Goal: Task Accomplishment & Management: Complete application form

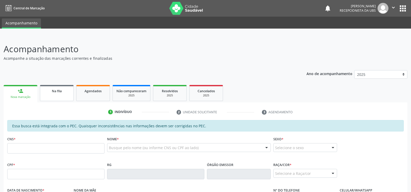
click at [60, 96] on link "Na fila" at bounding box center [57, 93] width 34 height 16
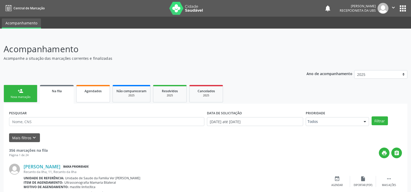
click at [89, 97] on link "Agendados" at bounding box center [93, 93] width 34 height 17
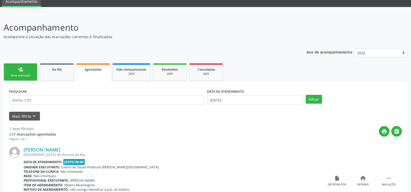
scroll to position [59, 0]
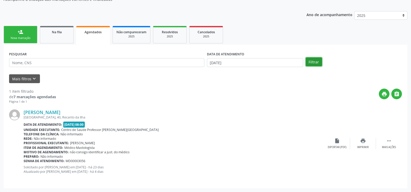
click at [318, 61] on button "Filtrar" at bounding box center [314, 61] width 16 height 9
click at [318, 61] on div "Acompanhamento Acompanhe a situação das marcações correntes e finalizadas Relat…" at bounding box center [205, 86] width 403 height 204
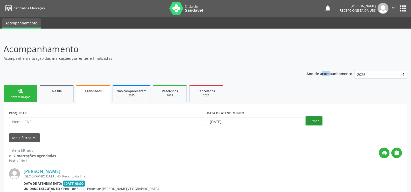
click at [313, 120] on button "Filtrar" at bounding box center [314, 120] width 16 height 9
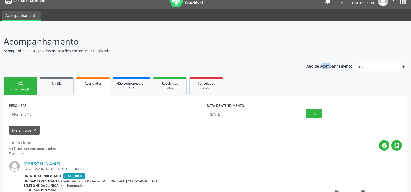
scroll to position [7, 0]
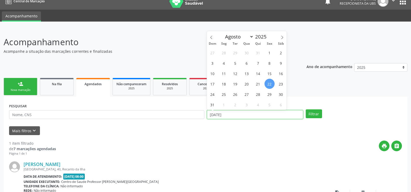
click at [285, 112] on input "22/08/2025" at bounding box center [255, 114] width 96 height 9
click at [282, 95] on span "30" at bounding box center [281, 94] width 10 height 10
type input "30/08/2025"
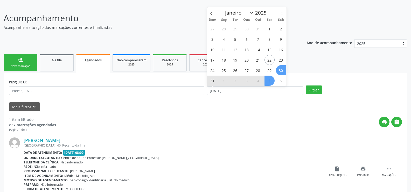
scroll to position [59, 0]
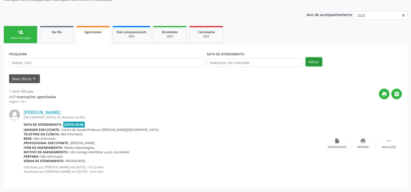
click at [316, 65] on button "Filtrar" at bounding box center [314, 61] width 16 height 9
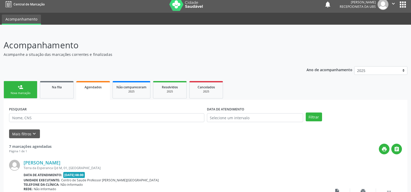
scroll to position [0, 0]
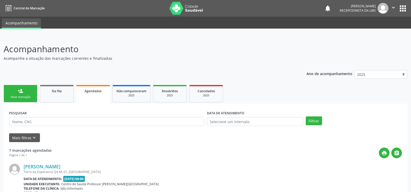
click at [25, 94] on link "person_add Nova marcação" at bounding box center [21, 93] width 34 height 17
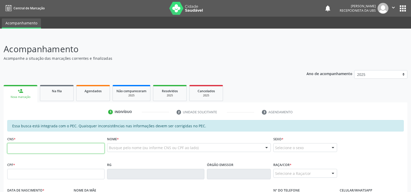
click at [17, 153] on input "text" at bounding box center [55, 148] width 97 height 10
type input "708 1045 8177 4933"
type input "939.845.534-04"
type input "24/11/1945"
type input "Maria Venancio da Conceicao"
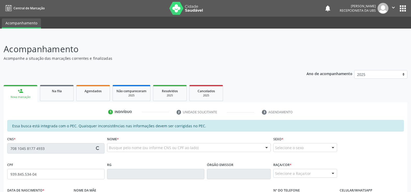
type input "(82) 99306-2393"
type input "S/N"
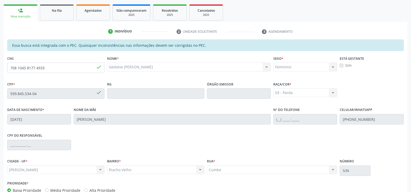
scroll to position [112, 0]
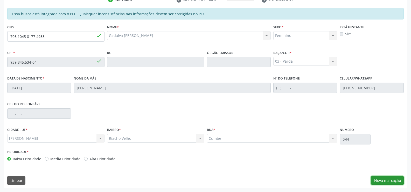
click at [391, 178] on button "Nova marcação" at bounding box center [387, 180] width 33 height 9
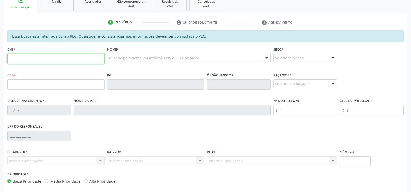
scroll to position [104, 0]
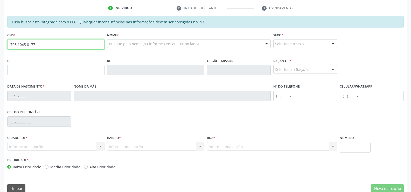
type input "708 1045 8177 4933"
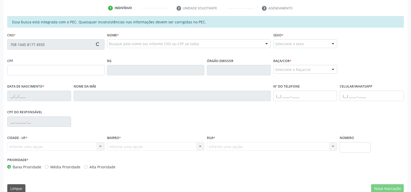
type input "939.845.534-04"
type input "24/11/1945"
type input "Maria Venancio da Conceicao"
type input "(82) 99306-2393"
type input "S/N"
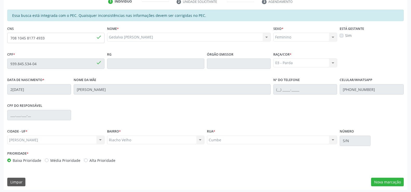
scroll to position [112, 0]
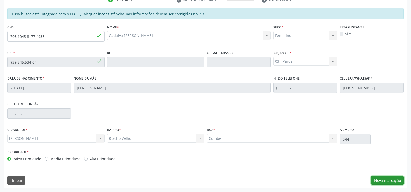
click at [389, 182] on button "Nova marcação" at bounding box center [387, 180] width 33 height 9
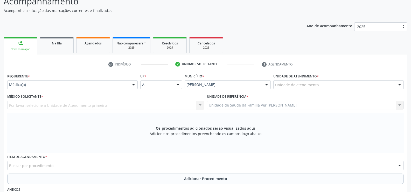
scroll to position [34, 0]
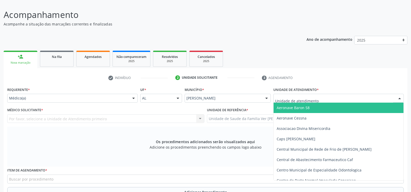
click at [399, 96] on div at bounding box center [399, 98] width 8 height 9
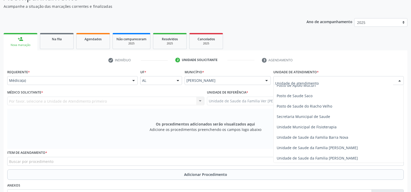
scroll to position [228, 0]
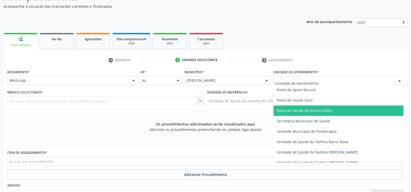
click at [334, 111] on span "Posto de Saude do Riacho Velho" at bounding box center [338, 110] width 130 height 10
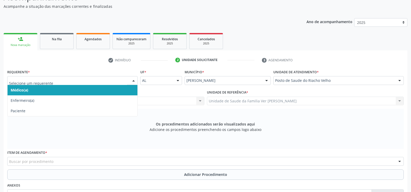
click at [134, 80] on div at bounding box center [134, 80] width 8 height 9
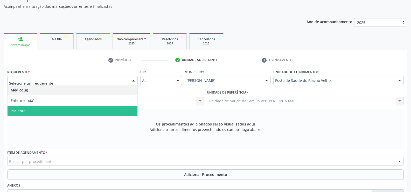
click at [107, 109] on span "Paciente" at bounding box center [73, 110] width 130 height 10
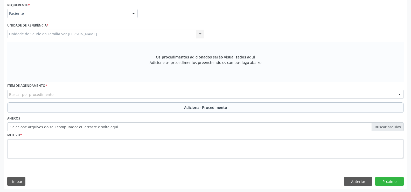
scroll to position [120, 0]
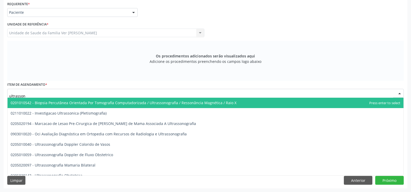
type input "ultrasso"
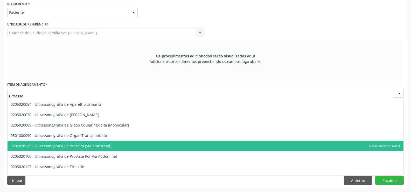
scroll to position [151, 0]
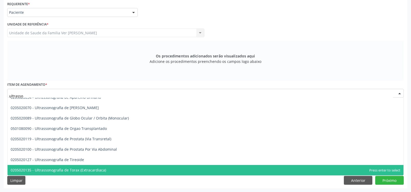
click at [86, 169] on span "0205020135 - Ultrassonografia de Torax (Extracardiaca)" at bounding box center [58, 169] width 95 height 5
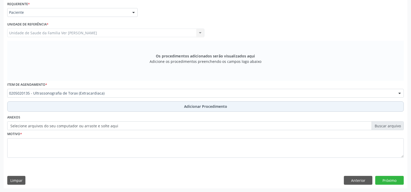
click at [208, 103] on button "Adicionar Procedimento" at bounding box center [205, 106] width 396 height 10
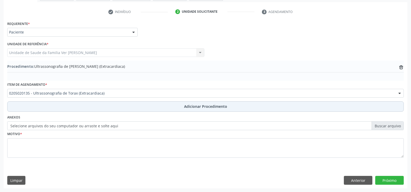
scroll to position [100, 0]
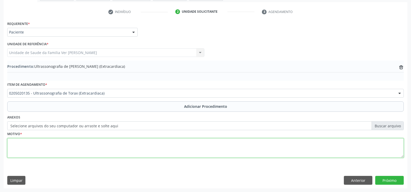
click at [24, 146] on textarea at bounding box center [205, 148] width 396 height 20
type textarea "lipomas"
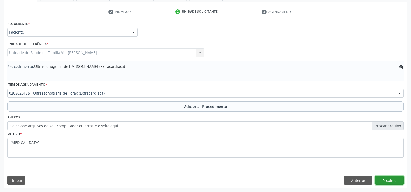
click at [390, 183] on button "Próximo" at bounding box center [389, 179] width 29 height 9
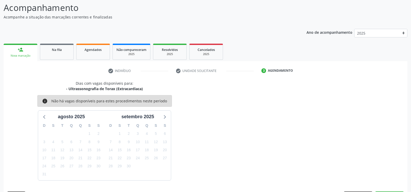
scroll to position [56, 0]
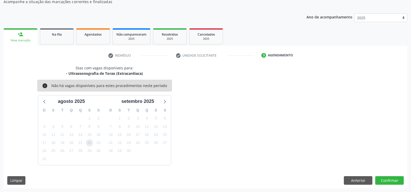
click at [90, 142] on span "22" at bounding box center [89, 142] width 7 height 7
click at [393, 179] on button "Confirmar" at bounding box center [389, 180] width 29 height 9
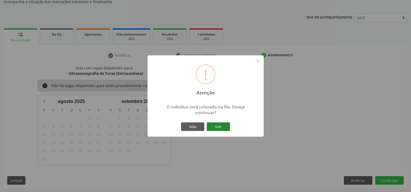
click at [214, 128] on button "Sim" at bounding box center [218, 126] width 23 height 9
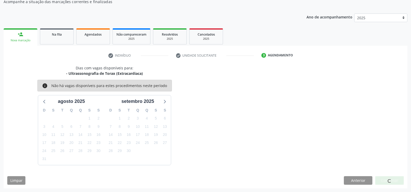
scroll to position [0, 0]
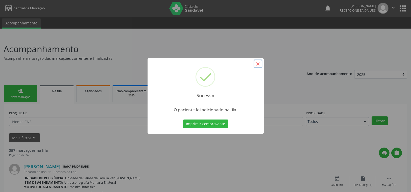
click at [258, 61] on button "×" at bounding box center [257, 63] width 9 height 9
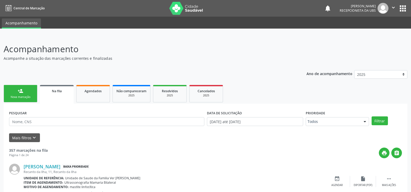
click at [22, 93] on div "person_add" at bounding box center [21, 91] width 6 height 6
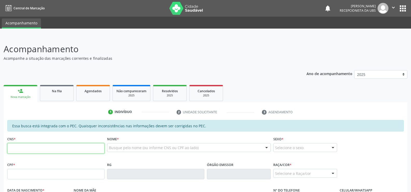
click at [24, 153] on input "text" at bounding box center [55, 148] width 97 height 10
type input "701 2060 7380 0313"
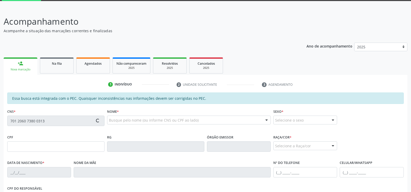
type input "118.896.394-51"
type input "[DATE]"
type input "[PERSON_NAME]"
type input "[PHONE_NUMBER]"
type input "S/N"
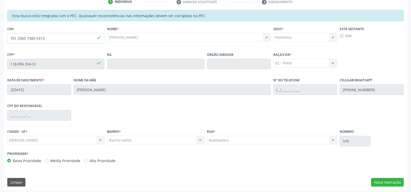
scroll to position [112, 0]
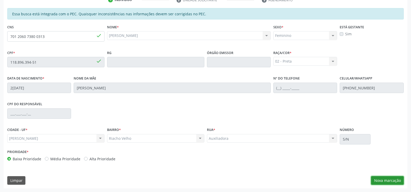
click at [390, 180] on button "Nova marcação" at bounding box center [387, 180] width 33 height 9
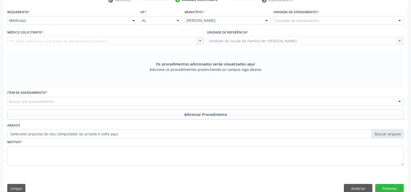
scroll to position [112, 0]
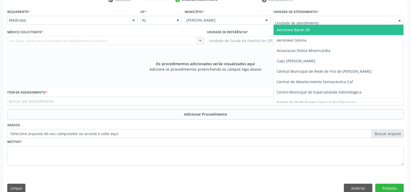
click at [400, 17] on div at bounding box center [399, 20] width 8 height 9
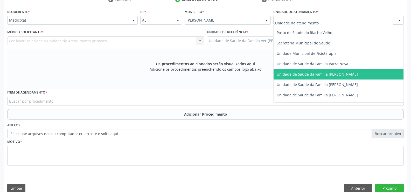
scroll to position [233, 0]
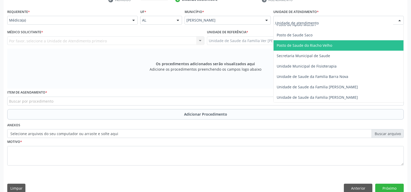
click at [333, 45] on span "Posto de Saude do Riacho Velho" at bounding box center [338, 45] width 130 height 10
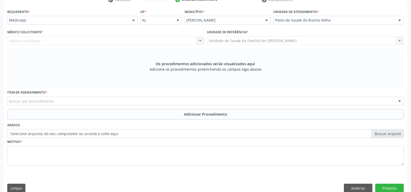
click at [134, 19] on div at bounding box center [134, 20] width 8 height 9
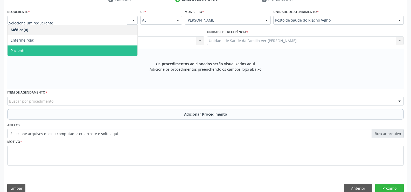
click at [84, 48] on span "Paciente" at bounding box center [73, 50] width 130 height 10
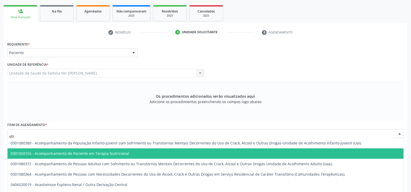
scroll to position [104, 0]
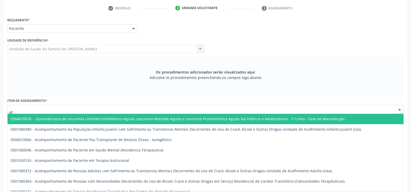
type input "u"
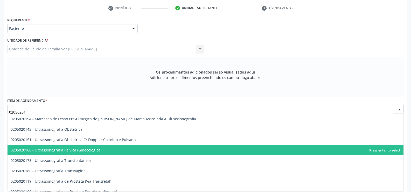
click at [51, 152] on span "0205020160 - Ultrassonografia Pelvica (Ginecologica)" at bounding box center [206, 150] width 396 height 10
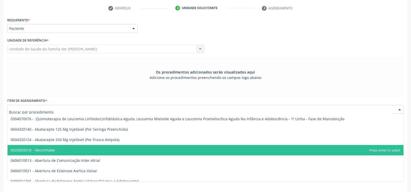
click at [23, 113] on div at bounding box center [205, 109] width 396 height 9
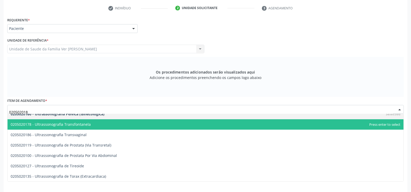
scroll to position [0, 0]
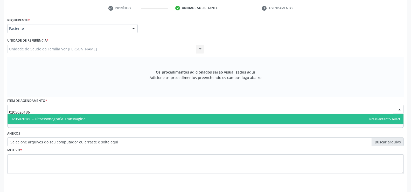
click at [38, 121] on span "0205020186 - Ultrassonografia Transvaginal" at bounding box center [206, 119] width 396 height 10
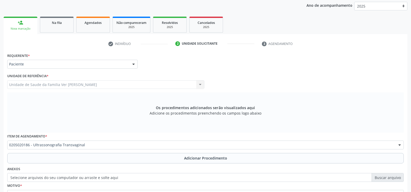
scroll to position [120, 0]
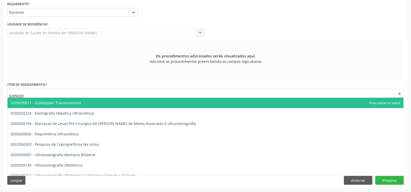
type input "02050201"
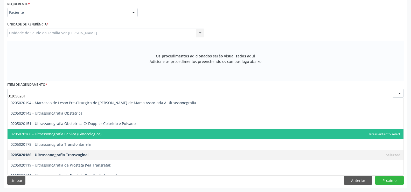
click at [90, 132] on span "0205020160 - Ultrassonografia Pelvica (Ginecologica)" at bounding box center [56, 133] width 91 height 5
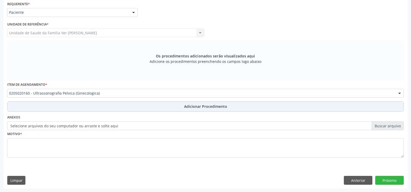
click at [201, 105] on span "Adicionar Procedimento" at bounding box center [205, 105] width 43 height 5
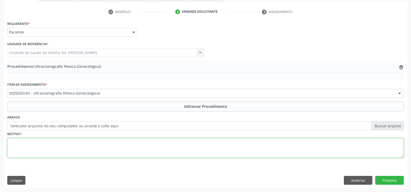
click at [22, 145] on textarea at bounding box center [205, 148] width 396 height 20
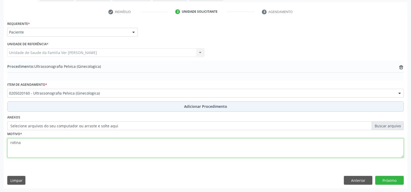
type textarea "rotina"
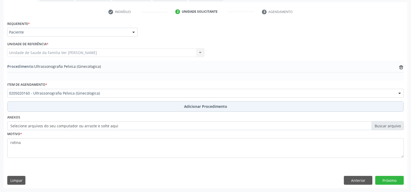
click at [43, 107] on button "Adicionar Procedimento" at bounding box center [205, 106] width 396 height 10
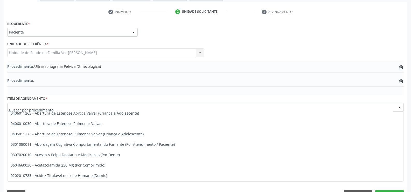
scroll to position [78, 0]
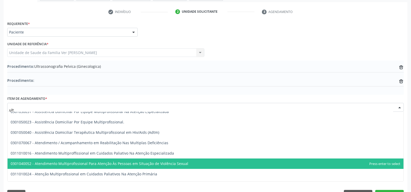
type input "ultr"
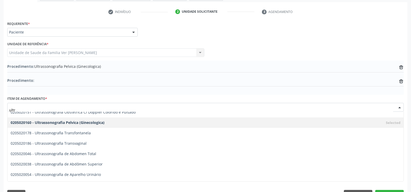
scroll to position [130, 0]
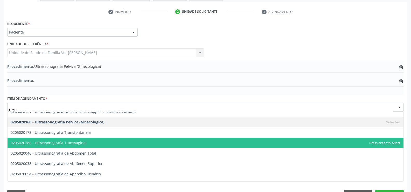
click at [98, 140] on span "0205020186 - Ultrassonografia Transvaginal" at bounding box center [206, 142] width 396 height 10
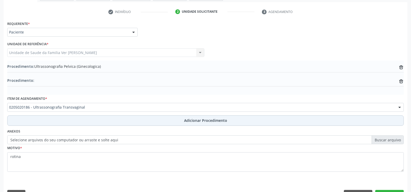
click at [199, 118] on span "Adicionar Procedimento" at bounding box center [205, 119] width 43 height 5
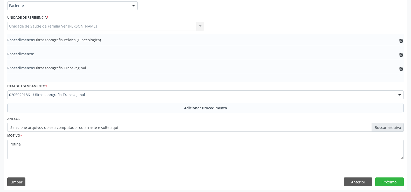
scroll to position [128, 0]
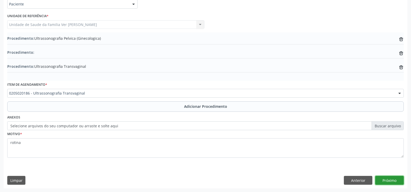
click at [390, 180] on button "Próximo" at bounding box center [389, 179] width 29 height 9
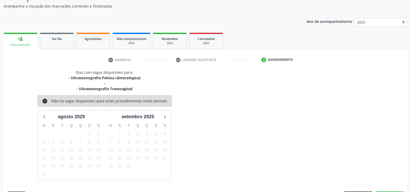
scroll to position [67, 0]
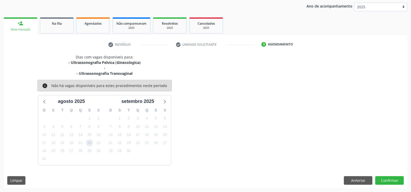
click at [89, 142] on span "22" at bounding box center [89, 142] width 7 height 7
click at [395, 180] on button "Confirmar" at bounding box center [389, 180] width 29 height 9
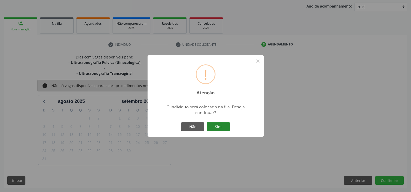
click at [223, 129] on button "Sim" at bounding box center [218, 126] width 23 height 9
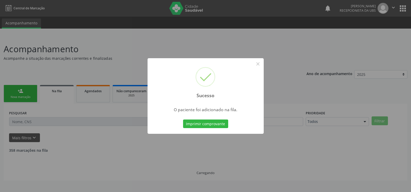
scroll to position [0, 0]
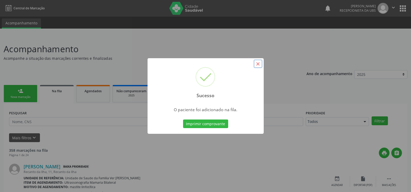
click at [257, 64] on button "×" at bounding box center [257, 63] width 9 height 9
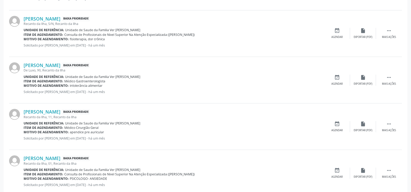
scroll to position [700, 0]
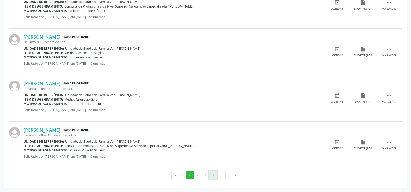
click at [215, 178] on button "4" at bounding box center [213, 174] width 8 height 9
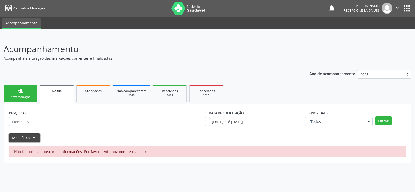
click at [34, 137] on icon "keyboard_arrow_down" at bounding box center [34, 137] width 6 height 6
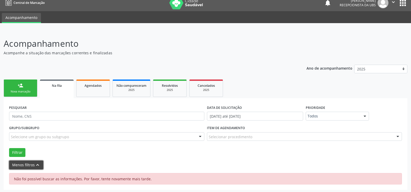
scroll to position [7, 0]
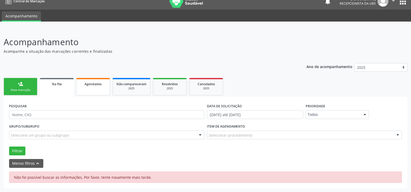
click at [99, 89] on link "Agendados" at bounding box center [93, 86] width 34 height 17
click at [99, 86] on span "Agendados" at bounding box center [92, 84] width 17 height 4
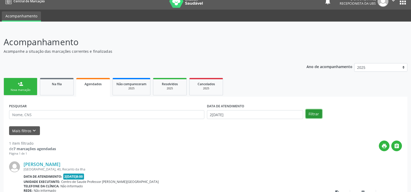
click at [311, 113] on button "Filtrar" at bounding box center [314, 113] width 16 height 9
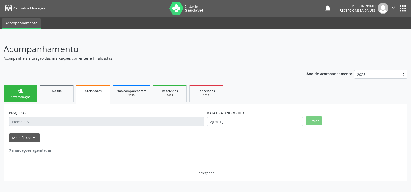
scroll to position [0, 0]
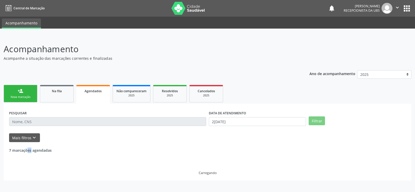
click at [311, 113] on div "PESQUISAR DATA DE ATENDIMENTO 22/08/2025 Filtrar" at bounding box center [207, 119] width 399 height 20
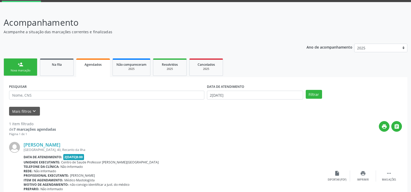
scroll to position [52, 0]
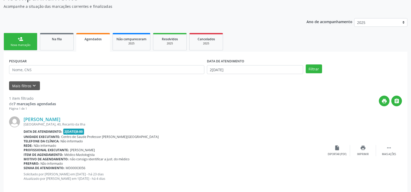
click at [26, 37] on link "person_add Nova marcação" at bounding box center [21, 41] width 34 height 17
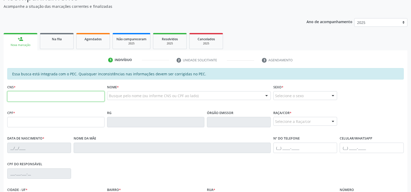
click at [16, 95] on input "text" at bounding box center [55, 96] width 97 height 10
type input "701 2060 7380 0313"
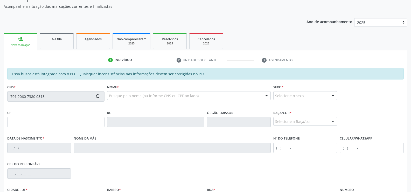
type input "118.896.394-51"
type input "[DATE]"
type input "[PERSON_NAME]"
type input "[PHONE_NUMBER]"
type input "S/N"
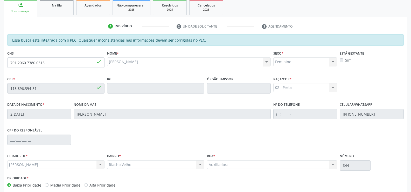
scroll to position [112, 0]
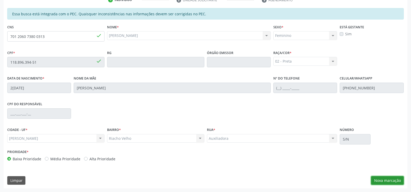
click at [393, 183] on button "Nova marcação" at bounding box center [387, 180] width 33 height 9
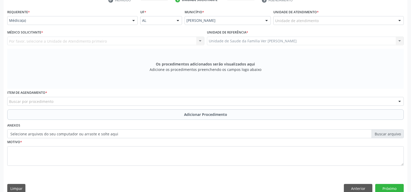
scroll to position [112, 0]
click at [393, 183] on button "Próximo" at bounding box center [389, 187] width 29 height 9
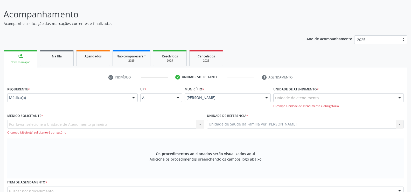
scroll to position [34, 0]
click at [135, 97] on div at bounding box center [134, 98] width 8 height 9
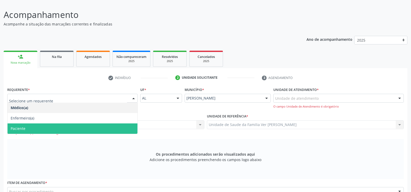
click at [110, 123] on span "Paciente" at bounding box center [73, 128] width 130 height 10
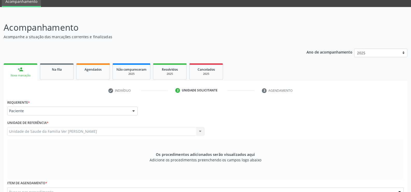
scroll to position [21, 0]
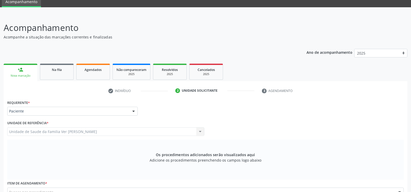
click at [24, 73] on link "person_add Nova marcação" at bounding box center [21, 71] width 34 height 17
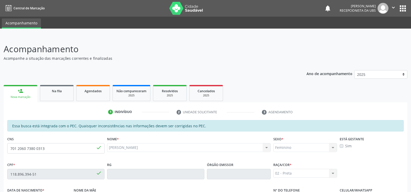
scroll to position [52, 0]
